Goal: Find specific page/section: Find specific page/section

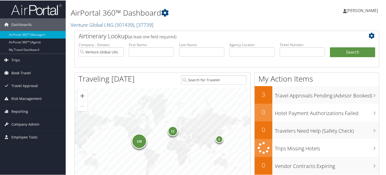
scroll to position [50, 0]
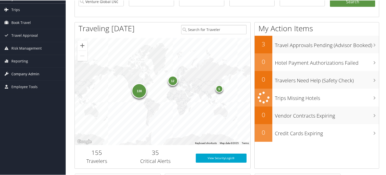
click at [33, 74] on span "Company Admin" at bounding box center [25, 73] width 28 height 13
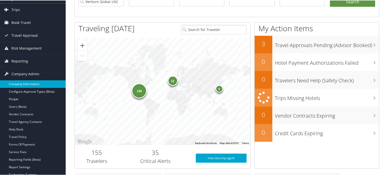
click at [36, 85] on link "Company Information" at bounding box center [33, 84] width 66 height 8
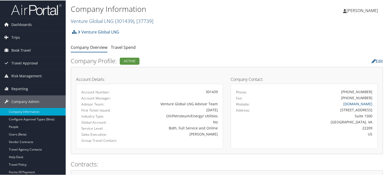
click at [145, 21] on span ", [ 37739 ]" at bounding box center [143, 20] width 19 height 7
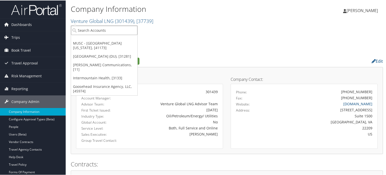
click at [106, 31] on input "search" at bounding box center [104, 29] width 66 height 9
type input "s"
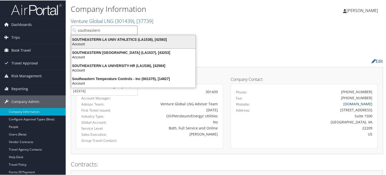
type input "southeastern"
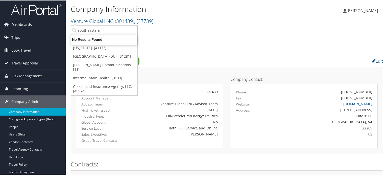
click at [117, 30] on input "southeastern" at bounding box center [104, 29] width 66 height 9
type input "southeastern l"
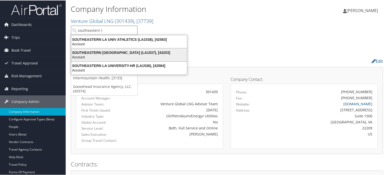
click at [111, 55] on div "Account" at bounding box center [129, 57] width 122 height 5
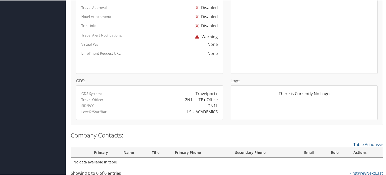
scroll to position [303, 0]
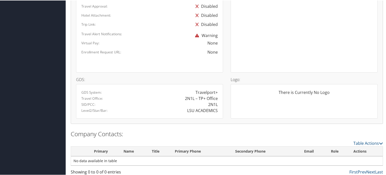
click at [191, 110] on div "LSU ACADEMICS" at bounding box center [202, 110] width 31 height 6
drag, startPoint x: 191, startPoint y: 110, endPoint x: 196, endPoint y: 110, distance: 5.3
click at [196, 110] on div "LSU ACADEMICS" at bounding box center [202, 110] width 31 height 6
copy div "LSU ACADEMICS"
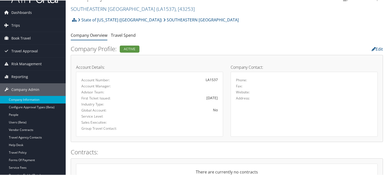
scroll to position [0, 0]
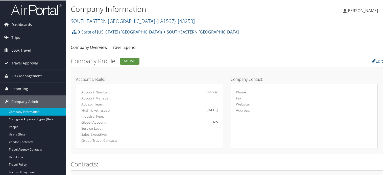
click at [163, 32] on link "SOUTHEASTERN [GEOGRAPHIC_DATA]" at bounding box center [200, 31] width 75 height 10
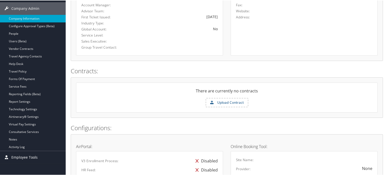
scroll to position [50, 0]
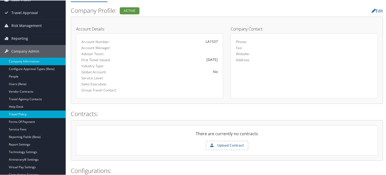
click at [26, 113] on link "Travel Policy" at bounding box center [33, 114] width 66 height 8
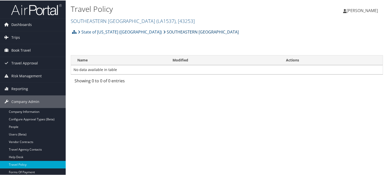
click at [163, 32] on link "SOUTHEASTERN [GEOGRAPHIC_DATA]" at bounding box center [200, 31] width 75 height 10
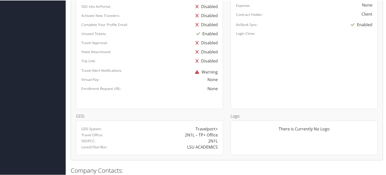
scroll to position [275, 0]
